Goal: Task Accomplishment & Management: Manage account settings

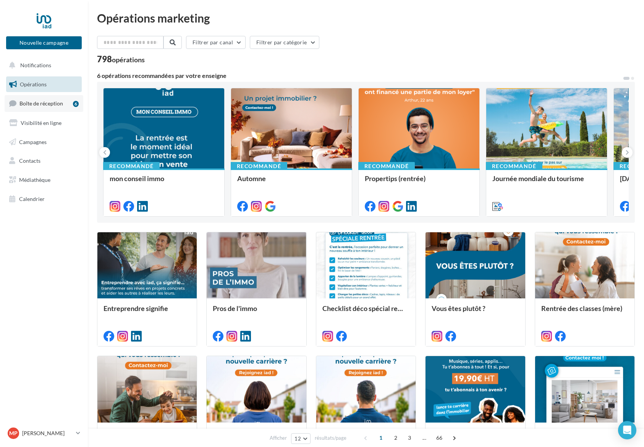
click at [44, 104] on span "Boîte de réception" at bounding box center [41, 103] width 44 height 6
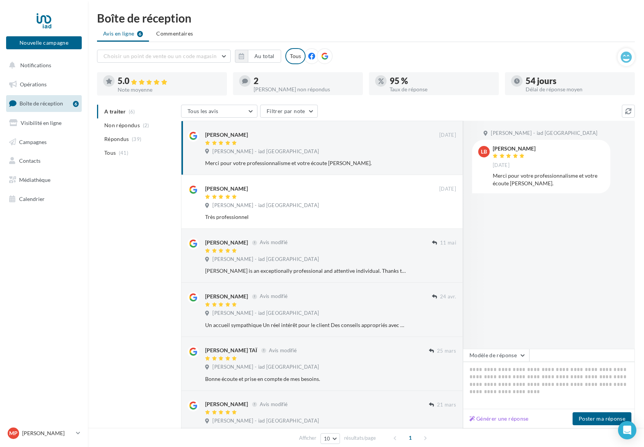
click at [108, 114] on ul "A traiter (6) Non répondus (2) Répondus (39) Tous (41)" at bounding box center [137, 132] width 81 height 55
click at [108, 113] on ul "A traiter (6) Non répondus (2) Répondus (39) Tous (41)" at bounding box center [137, 132] width 81 height 55
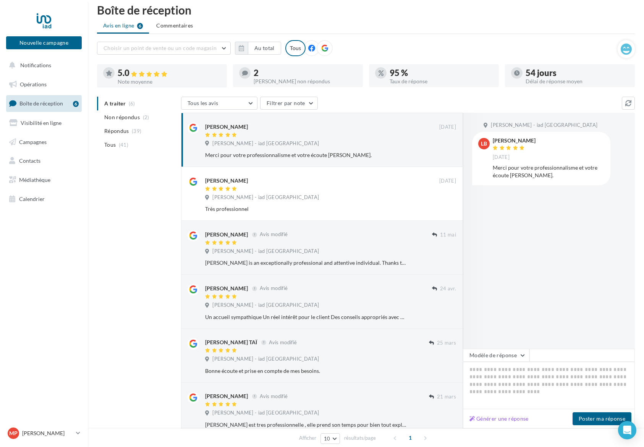
scroll to position [8, 0]
click at [267, 78] on div "2 Avis non répondus" at bounding box center [305, 76] width 103 height 15
click at [44, 83] on span "Opérations" at bounding box center [33, 84] width 27 height 6
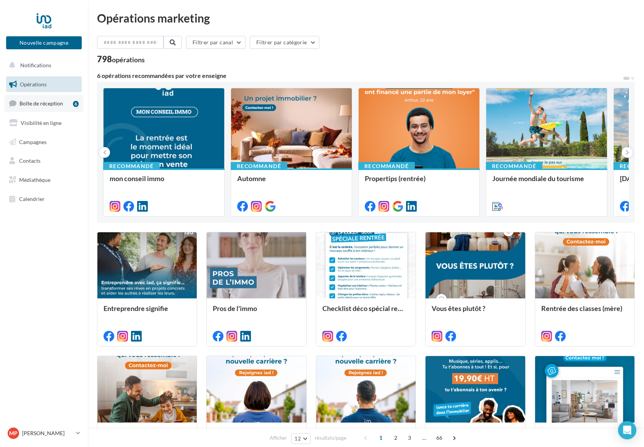
click at [33, 103] on span "Boîte de réception" at bounding box center [41, 103] width 44 height 6
